Goal: Task Accomplishment & Management: Manage account settings

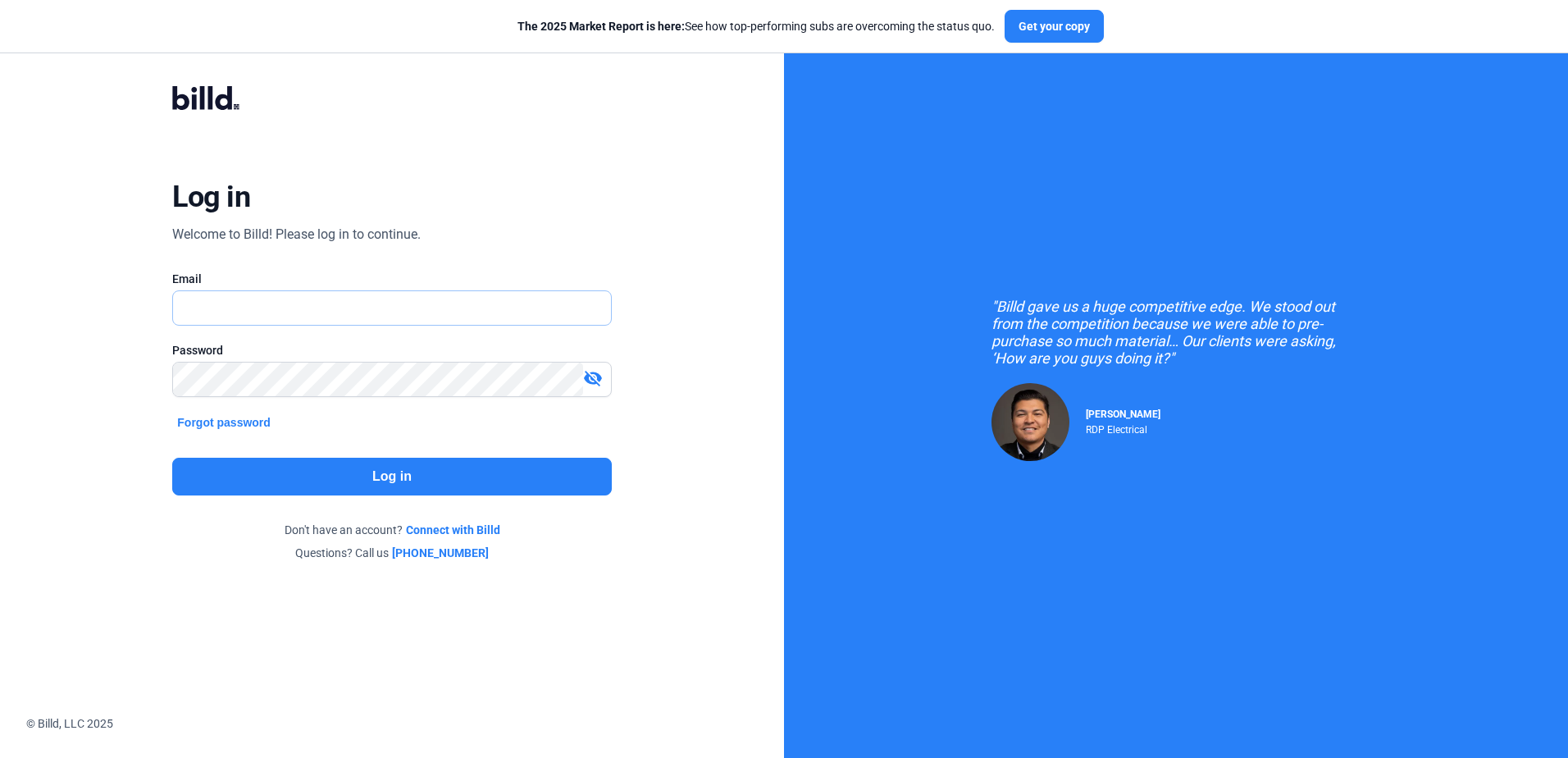
type input "[PERSON_NAME][EMAIL_ADDRESS][DOMAIN_NAME]"
click at [301, 480] on button "Log in" at bounding box center [391, 476] width 438 height 38
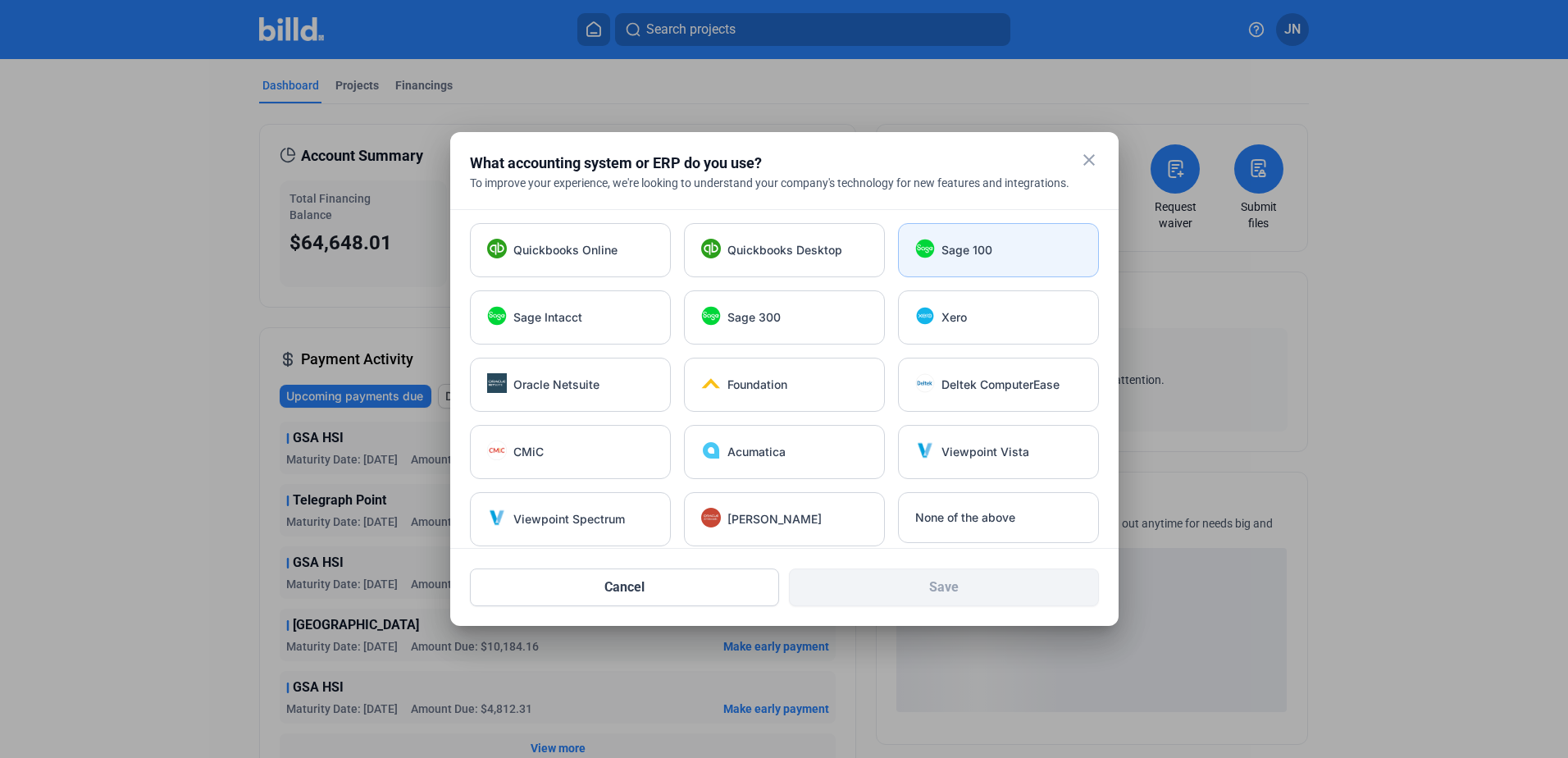
click at [993, 244] on div "Sage 100" at bounding box center [1011, 250] width 140 height 16
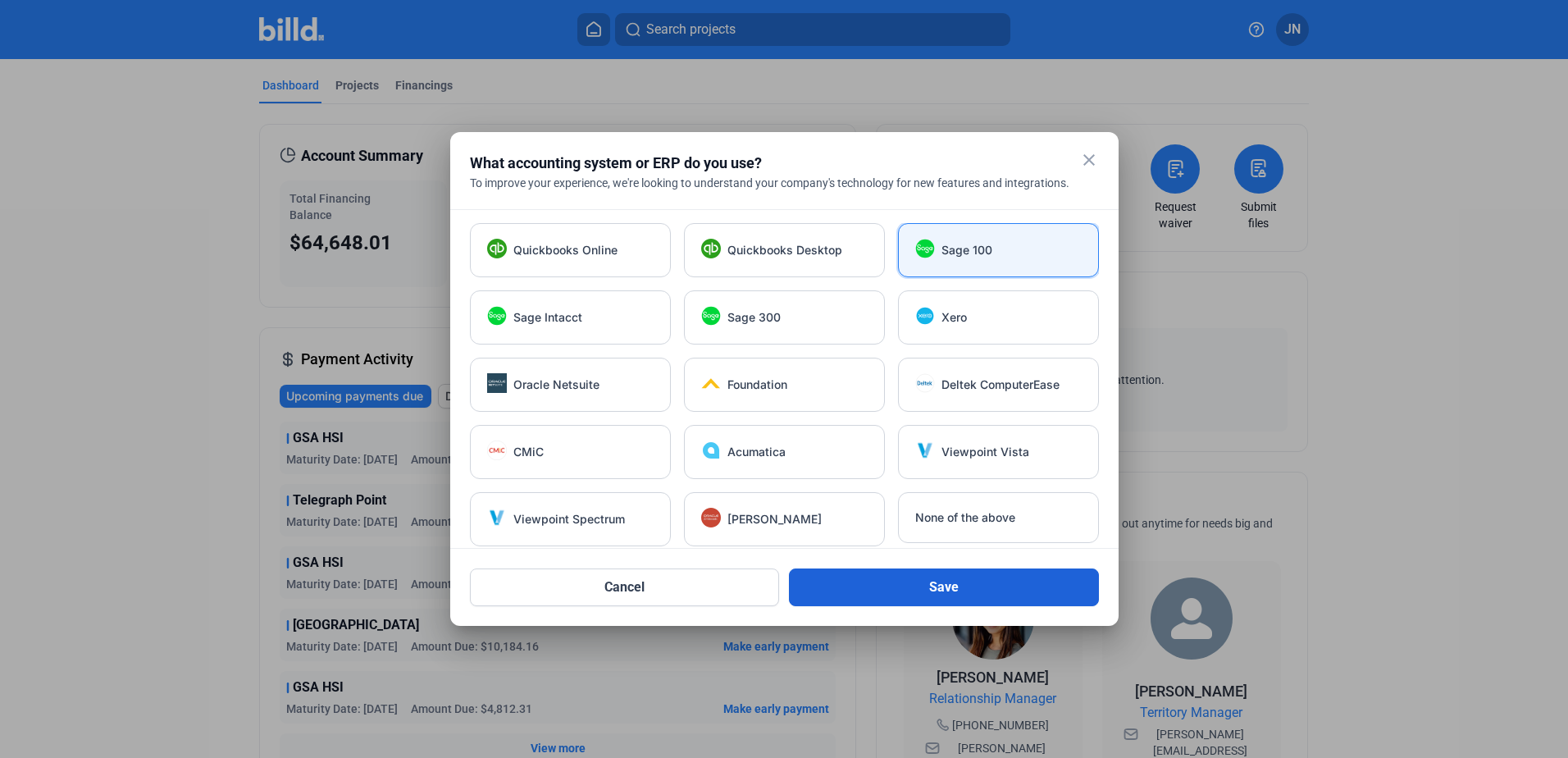
click at [891, 578] on button "Save" at bounding box center [944, 588] width 310 height 38
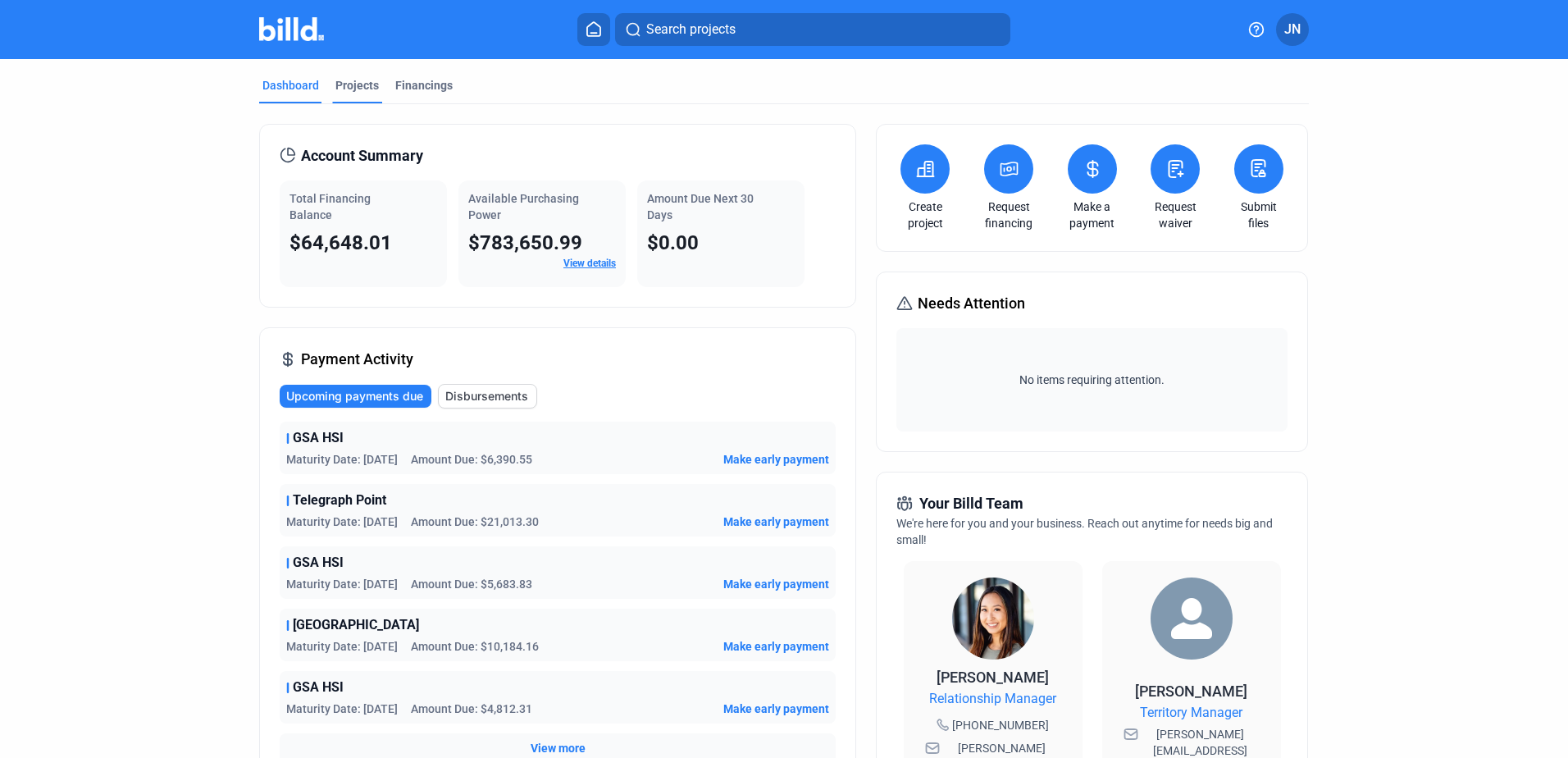
click at [346, 84] on div "Projects" at bounding box center [357, 85] width 44 height 16
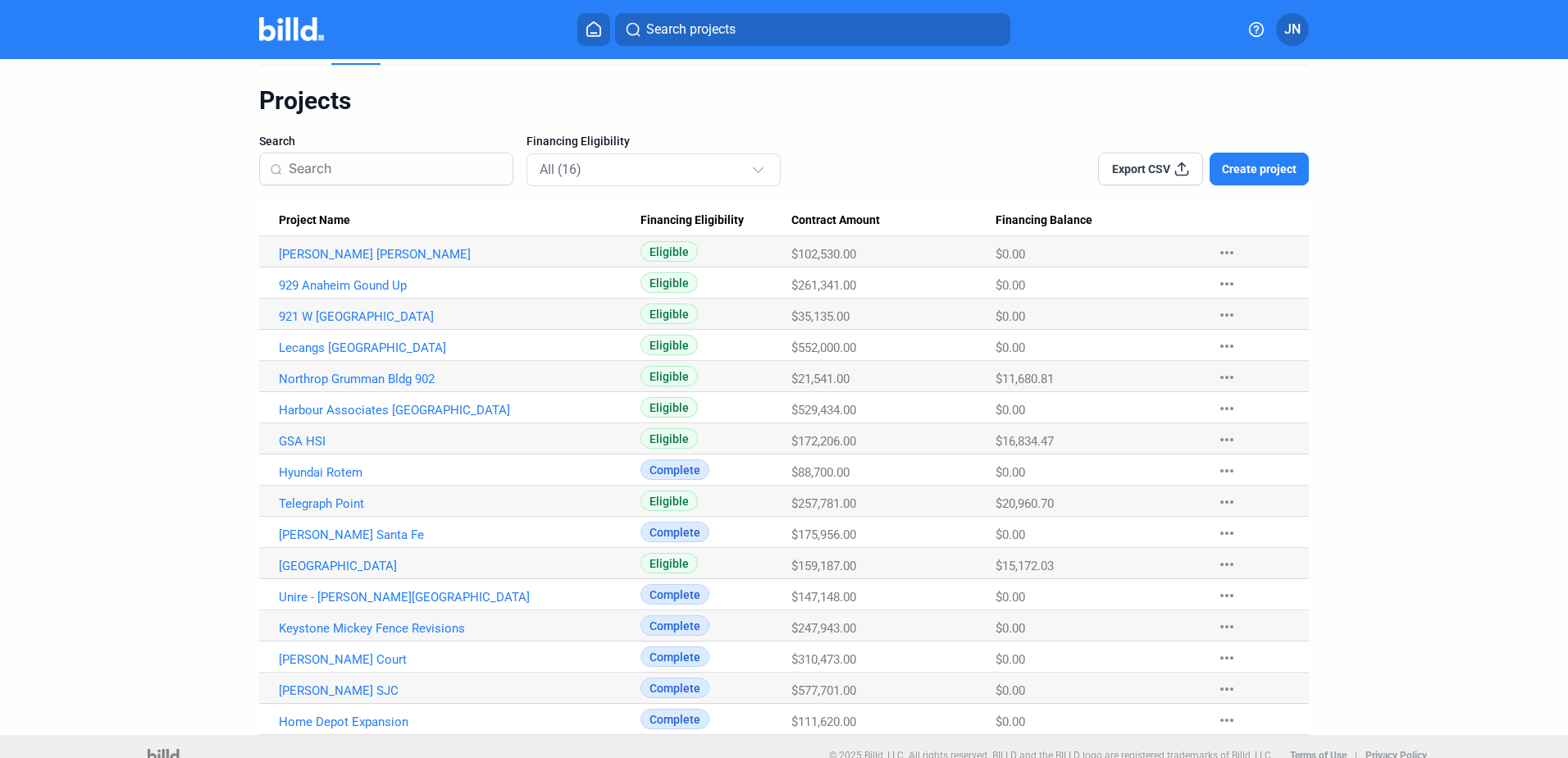
scroll to position [57, 0]
